Goal: Task Accomplishment & Management: Manage account settings

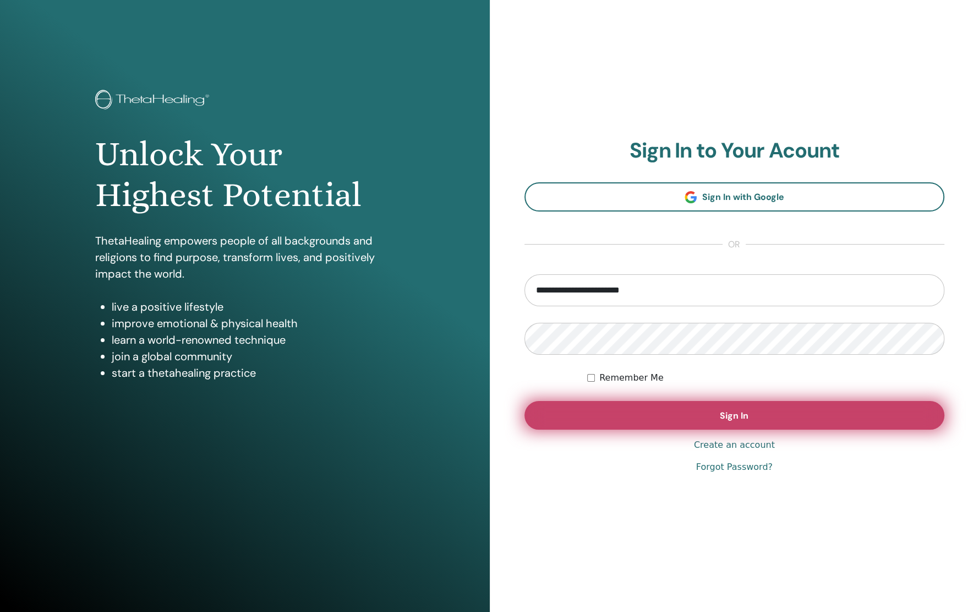
type input "**********"
click at [599, 405] on button "Sign In" at bounding box center [735, 415] width 421 height 29
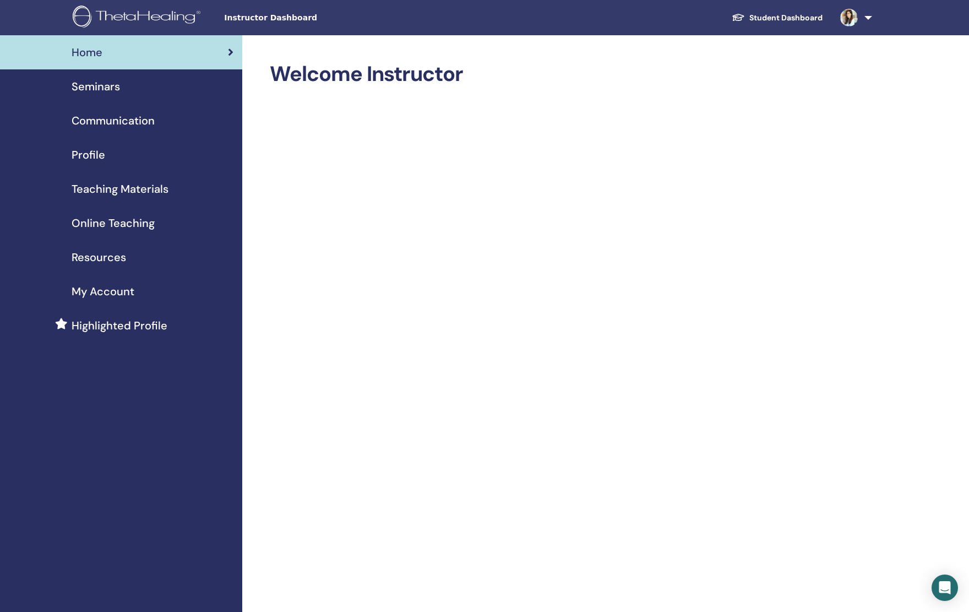
click at [92, 82] on span "Seminars" at bounding box center [96, 86] width 48 height 17
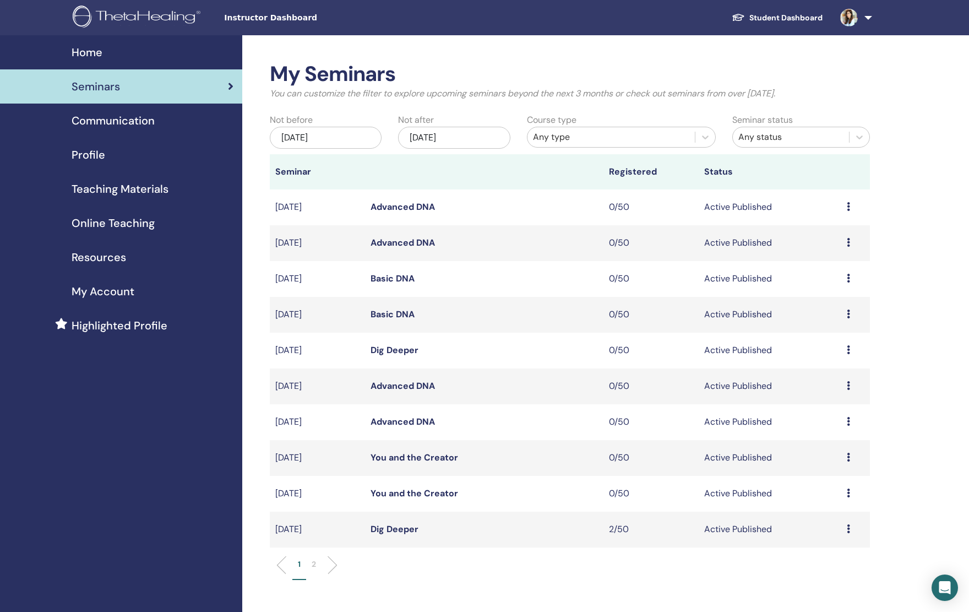
click at [319, 562] on li "2" at bounding box center [313, 568] width 15 height 21
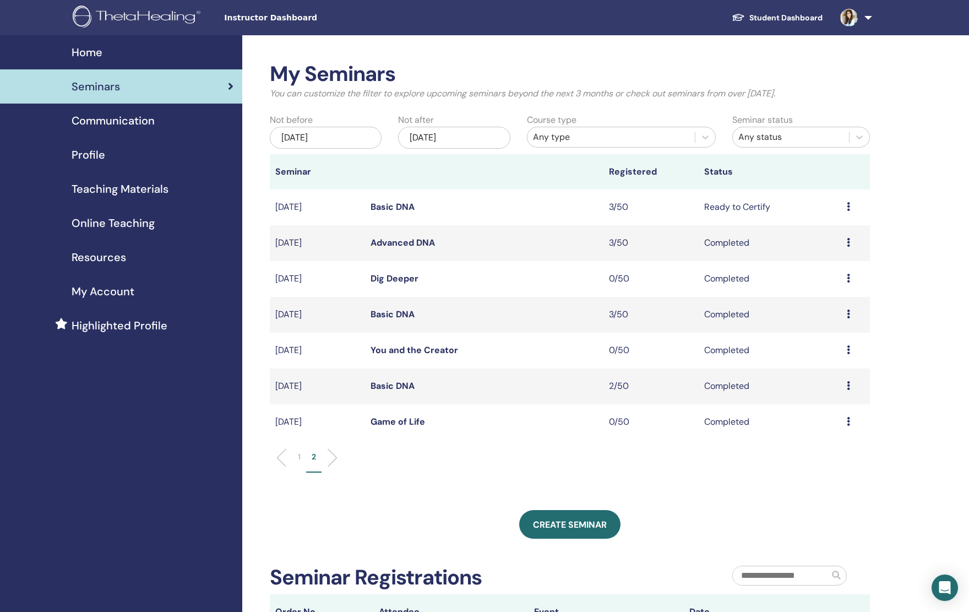
click at [409, 207] on link "Basic DNA" at bounding box center [393, 207] width 44 height 12
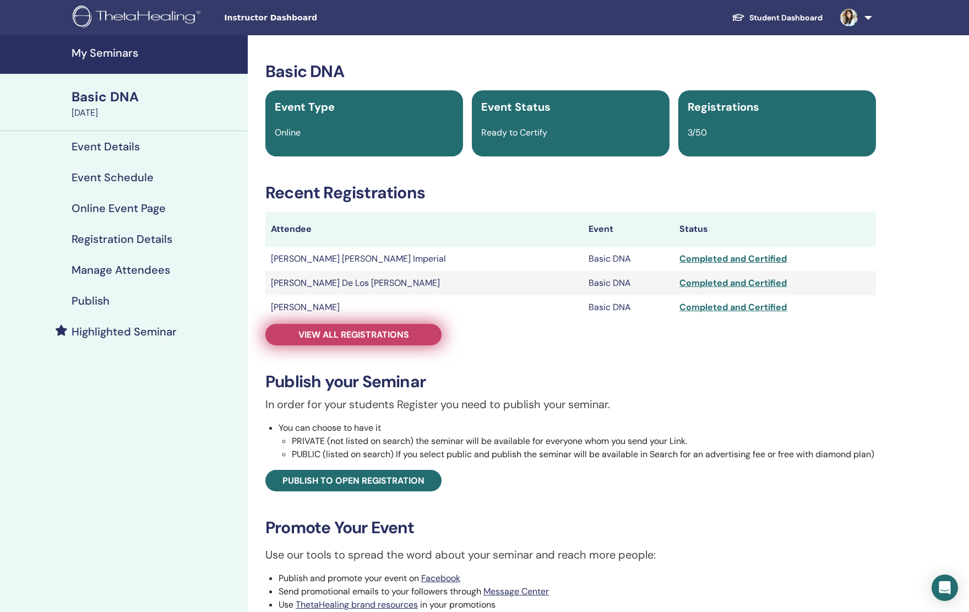
click at [360, 333] on span "View all registrations" at bounding box center [353, 335] width 111 height 12
